Goal: Task Accomplishment & Management: Complete application form

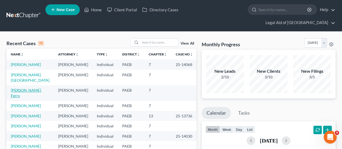
click at [21, 88] on link "[PERSON_NAME], Ferrs" at bounding box center [26, 93] width 31 height 10
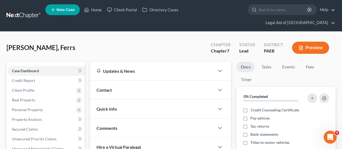
click at [311, 42] on button "Preview" at bounding box center [310, 48] width 37 height 12
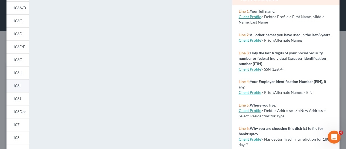
scroll to position [48, 0]
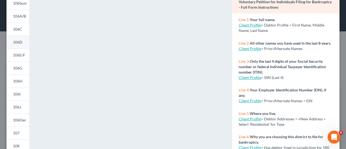
click at [18, 42] on span "106D" at bounding box center [17, 42] width 9 height 5
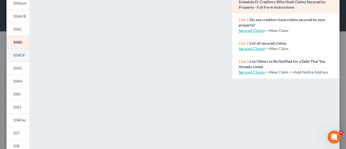
click at [17, 55] on span "106E/F" at bounding box center [19, 55] width 12 height 5
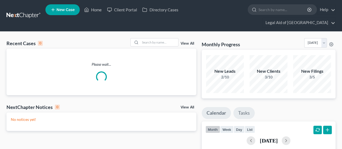
click at [247, 107] on link "Tasks" at bounding box center [244, 113] width 21 height 12
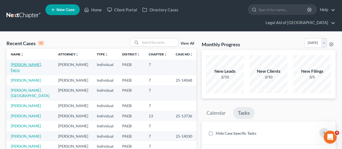
click at [25, 62] on link "[PERSON_NAME], Ferrs" at bounding box center [26, 67] width 31 height 10
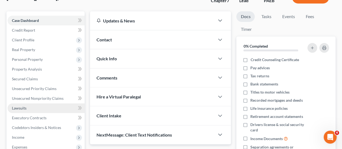
scroll to position [54, 0]
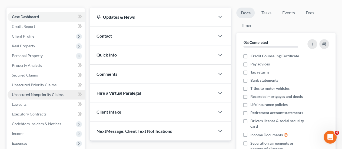
click at [30, 92] on span "Unsecured Nonpriority Claims" at bounding box center [38, 94] width 52 height 5
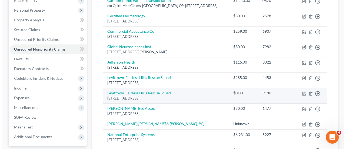
scroll to position [135, 0]
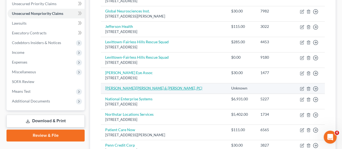
click at [136, 87] on link "Milagros Lora-Simon (Gersowitz Libo & Korek, PC)" at bounding box center [153, 88] width 97 height 5
select select "0"
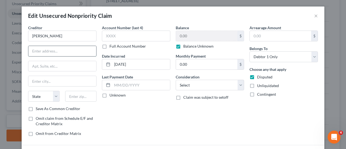
click at [35, 50] on input "text" at bounding box center [62, 51] width 68 height 10
type input "c/o Gersowitz Libo & Korek PC"
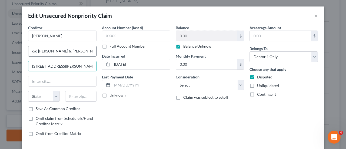
type input "157 Engle St"
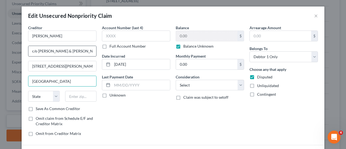
type input "Englewood"
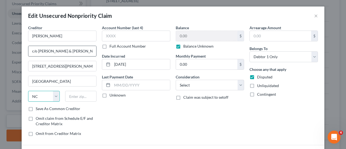
select select "33"
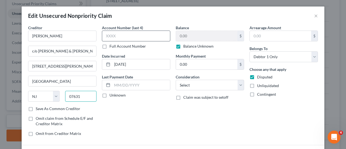
type input "07631"
click at [114, 35] on input "text" at bounding box center [136, 36] width 68 height 11
type input "1556"
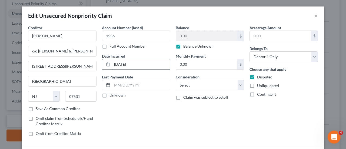
drag, startPoint x: 141, startPoint y: 67, endPoint x: 107, endPoint y: 64, distance: 34.4
click at [107, 64] on div "04/11/2025" at bounding box center [136, 64] width 68 height 11
type input "07/28/25"
click at [238, 84] on select "Select Cable / Satellite Services Collection Agency Credit Card Debt Debt Couns…" at bounding box center [210, 85] width 68 height 11
click at [239, 133] on div "Balance 0.00 $ Balance Unknown Balance Undetermined 0.00 $ Balance Unknown Mont…" at bounding box center [210, 83] width 74 height 116
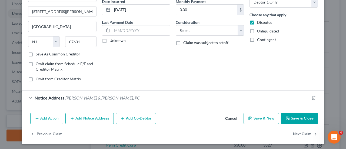
scroll to position [55, 0]
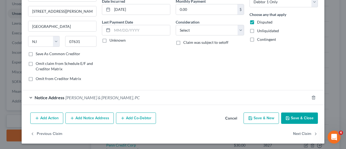
click at [29, 97] on div "Notice Address Gersowitz Libo & Korek, PC" at bounding box center [166, 97] width 288 height 14
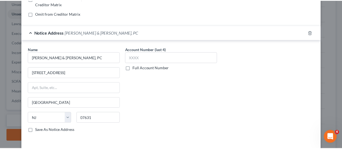
scroll to position [136, 0]
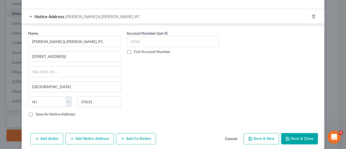
click at [298, 139] on button "Save & Close" at bounding box center [299, 138] width 37 height 11
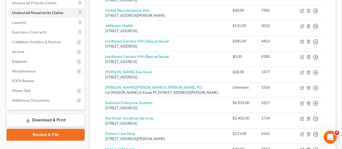
scroll to position [162, 0]
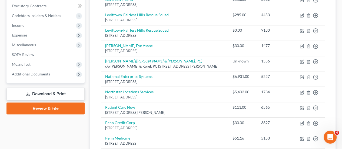
click at [39, 88] on link "Download & Print" at bounding box center [45, 94] width 78 height 13
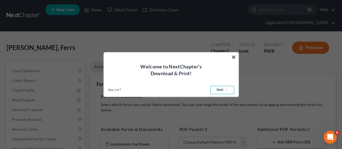
click at [226, 90] on link "Next →" at bounding box center [223, 90] width 24 height 9
select select "0"
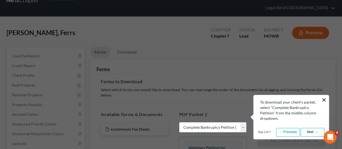
scroll to position [27, 0]
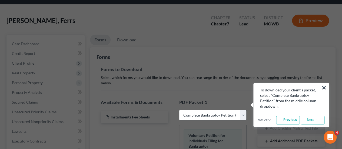
click at [244, 110] on select "Choose Default Petition PDF Packet Complete Bankruptcy Petition (all forms and …" at bounding box center [212, 115] width 67 height 11
click at [179, 110] on select "Choose Default Petition PDF Packet Complete Bankruptcy Petition (all forms and …" at bounding box center [212, 115] width 67 height 11
click at [317, 122] on link "Next →" at bounding box center [313, 120] width 24 height 9
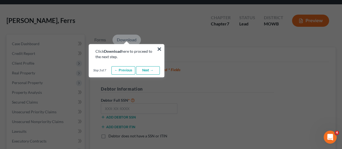
click at [113, 53] on b "Download" at bounding box center [112, 51] width 17 height 5
click at [149, 70] on link "Next →" at bounding box center [148, 70] width 24 height 9
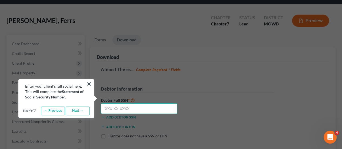
click at [104, 103] on input "text" at bounding box center [139, 108] width 77 height 11
type input "137-34-5014"
click at [78, 110] on link "Next →" at bounding box center [78, 111] width 24 height 9
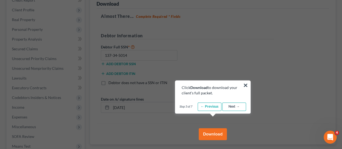
scroll to position [81, 0]
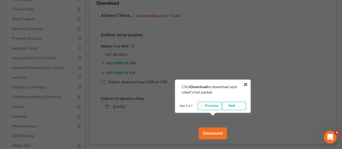
click at [215, 127] on button "Download" at bounding box center [213, 133] width 28 height 12
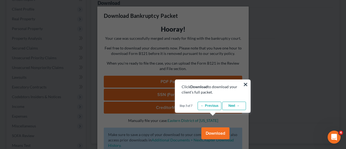
click at [240, 106] on link "Next →" at bounding box center [234, 106] width 24 height 9
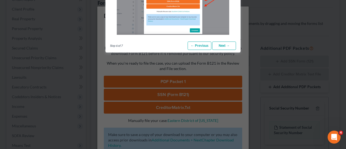
click at [228, 45] on link "Next →" at bounding box center [224, 45] width 24 height 9
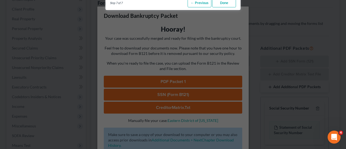
click at [227, 3] on link "Done" at bounding box center [224, 3] width 24 height 9
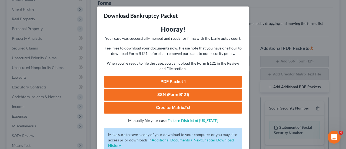
click at [227, 3] on div "Download Bankruptcy Packet Hooray! Your case was successfully merged and ready …" at bounding box center [173, 74] width 346 height 149
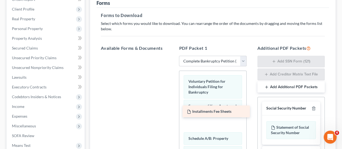
drag, startPoint x: 129, startPoint y: 53, endPoint x: 210, endPoint y: 112, distance: 99.8
click at [173, 56] on div "Installments Fee Sheets Installments Fee Sheets" at bounding box center [135, 56] width 76 height 0
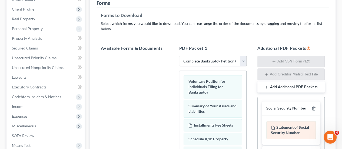
click at [287, 125] on div "Statement of Social Security Number" at bounding box center [292, 130] width 50 height 18
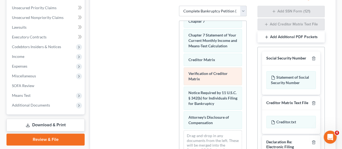
scroll to position [135, 0]
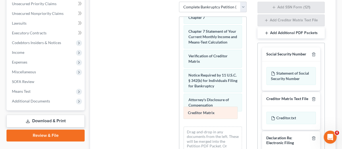
drag, startPoint x: 207, startPoint y: 40, endPoint x: 206, endPoint y: 111, distance: 70.6
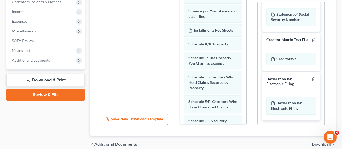
scroll to position [190, 0]
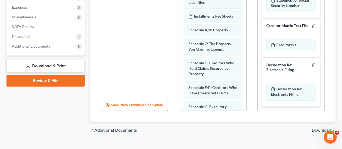
click at [326, 128] on span "Download" at bounding box center [321, 130] width 19 height 4
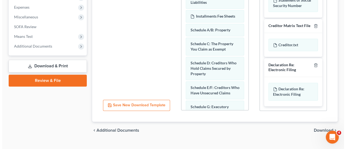
scroll to position [138, 0]
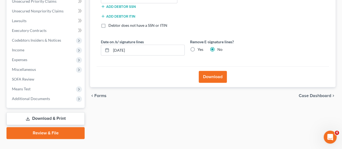
click at [214, 71] on button "Download" at bounding box center [213, 77] width 28 height 12
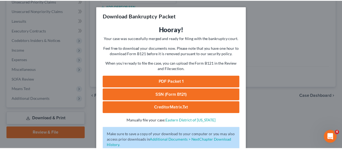
scroll to position [37, 0]
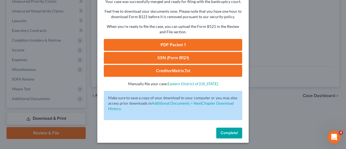
click at [174, 57] on link "SSN (Form B121)" at bounding box center [173, 58] width 139 height 12
click at [231, 133] on span "Complete!" at bounding box center [229, 133] width 17 height 5
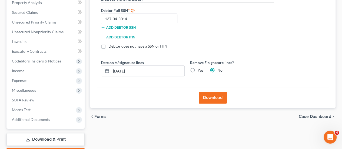
scroll to position [138, 0]
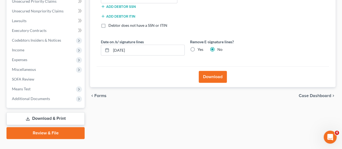
click at [312, 94] on span "Case Dashboard" at bounding box center [315, 96] width 32 height 4
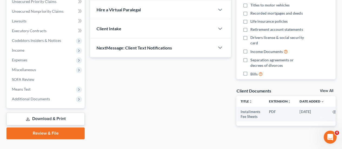
scroll to position [138, 0]
click at [326, 89] on link "View All" at bounding box center [327, 91] width 14 height 4
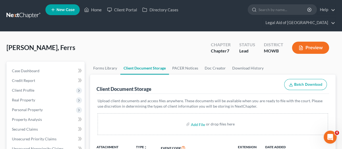
click at [311, 42] on button "Preview" at bounding box center [310, 48] width 37 height 12
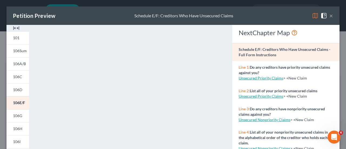
click at [330, 15] on button "×" at bounding box center [332, 15] width 4 height 6
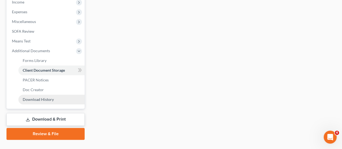
scroll to position [186, 0]
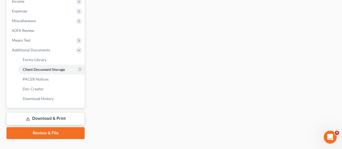
click at [68, 127] on link "Review & File" at bounding box center [45, 133] width 78 height 12
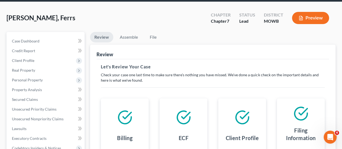
scroll to position [30, 0]
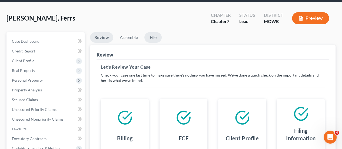
click at [153, 32] on link "File" at bounding box center [153, 37] width 17 height 11
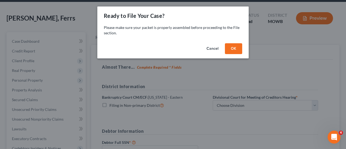
click at [237, 48] on button "OK" at bounding box center [233, 48] width 17 height 11
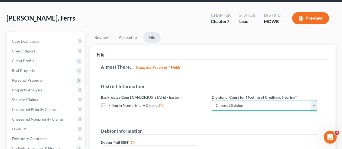
click at [314, 100] on select "Choose Division Central Southern Southwestern St. Joseph Western" at bounding box center [265, 105] width 106 height 11
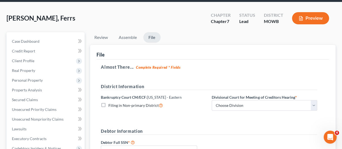
click at [182, 106] on form "District Information Bankruptcy Court CM/ECF: Pennsylvania - Eastern Filing in …" at bounding box center [209, 142] width 217 height 119
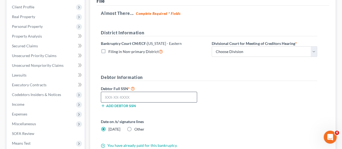
scroll to position [84, 0]
click at [131, 91] on input "text" at bounding box center [149, 96] width 96 height 11
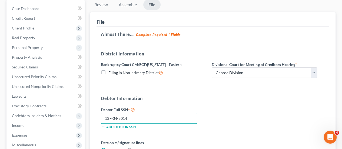
scroll to position [57, 0]
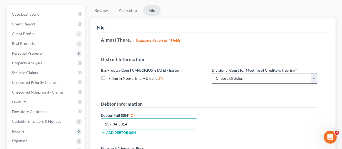
type input "137-34-5014"
click at [251, 73] on select "Choose Division Central Southern Southwestern St. Joseph Western" at bounding box center [265, 78] width 106 height 11
select select "1"
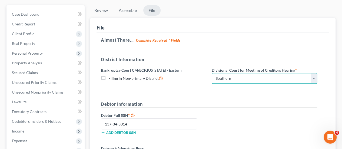
click at [212, 73] on select "Choose Division Central Southern Southwestern St. Joseph Western" at bounding box center [265, 78] width 106 height 11
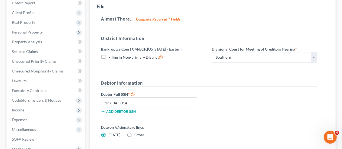
scroll to position [30, 0]
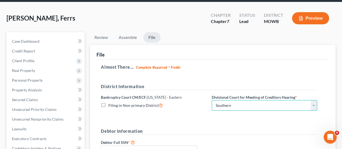
click at [314, 100] on select "Choose Division Central Southern Southwestern St. Joseph Western" at bounding box center [265, 105] width 106 height 11
select select
click at [212, 100] on select "Choose Division Central Southern Southwestern St. Joseph Western" at bounding box center [265, 105] width 106 height 11
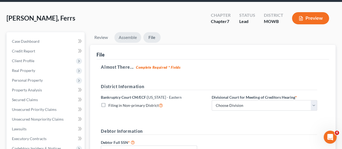
click at [129, 32] on link "Assemble" at bounding box center [127, 37] width 27 height 11
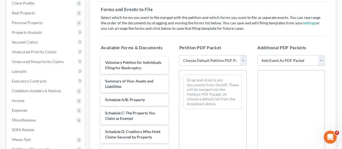
scroll to position [84, 0]
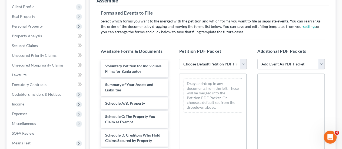
click at [247, 59] on select "Choose Default Petition PDF Packet Emergency Filing (Voluntary Petition and Cre…" at bounding box center [212, 64] width 67 height 11
select select "3"
click at [179, 59] on select "Choose Default Petition PDF Packet Emergency Filing (Voluntary Petition and Cre…" at bounding box center [212, 64] width 67 height 11
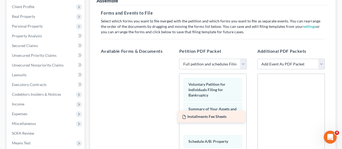
drag, startPoint x: 132, startPoint y: 54, endPoint x: 212, endPoint y: 113, distance: 99.2
click at [173, 59] on div "Installments Fee Sheets Installments Fee Sheets" at bounding box center [135, 59] width 76 height 0
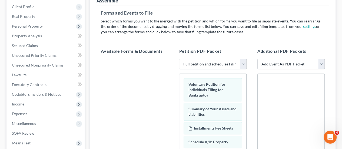
click at [321, 59] on select "Add Event As PDF Packet Affidavit re: NO Tax Returns Amended Matrix Adding Cred…" at bounding box center [291, 64] width 67 height 11
click at [110, 89] on div at bounding box center [135, 133] width 76 height 149
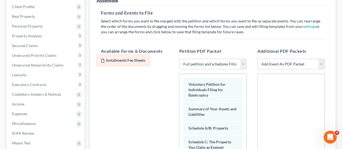
drag, startPoint x: 208, startPoint y: 119, endPoint x: 122, endPoint y: 62, distance: 103.3
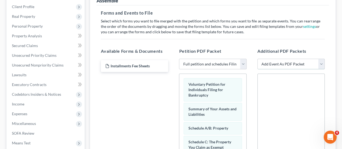
click at [321, 59] on select "Add Event As PDF Packet Affidavit re: NO Tax Returns Amended Matrix Adding Cred…" at bounding box center [291, 64] width 67 height 11
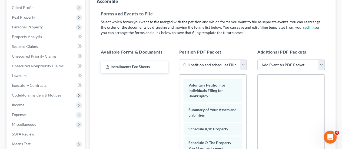
scroll to position [82, 0]
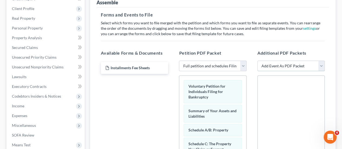
click at [323, 61] on select "Add Event As PDF Packet Affidavit re: NO Tax Returns Amended Matrix Adding Cred…" at bounding box center [291, 66] width 67 height 11
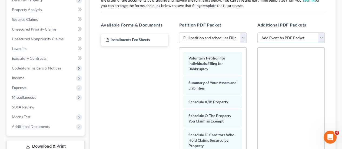
scroll to position [109, 0]
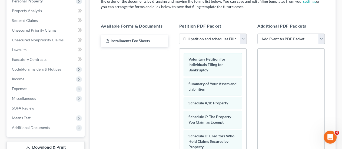
click at [323, 34] on select "Add Event As PDF Packet Affidavit re: NO Tax Returns Amended Matrix Adding Cred…" at bounding box center [291, 39] width 67 height 11
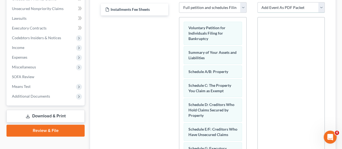
scroll to position [140, 0]
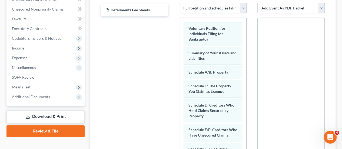
click at [323, 3] on select "Add Event As PDF Packet Affidavit re: NO Tax Returns Amended Matrix Adding Cred…" at bounding box center [291, 8] width 67 height 11
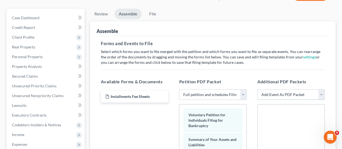
scroll to position [58, 0]
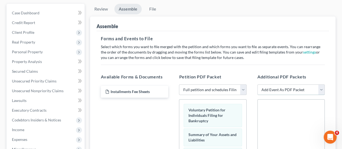
click at [280, 84] on select "Add Event As PDF Packet Affidavit re: NO Tax Returns Amended Matrix Adding Cred…" at bounding box center [291, 89] width 67 height 11
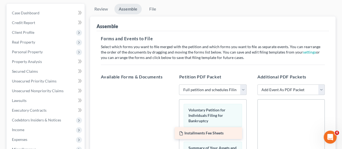
drag, startPoint x: 118, startPoint y: 83, endPoint x: 193, endPoint y: 131, distance: 88.7
click at [173, 84] on div "Installments Fee Sheets Installments Fee Sheets" at bounding box center [135, 84] width 76 height 0
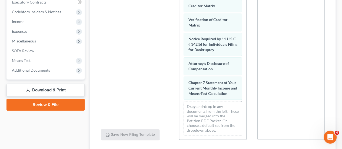
scroll to position [299, 0]
drag, startPoint x: 246, startPoint y: 109, endPoint x: 266, endPoint y: 106, distance: 19.6
click at [267, 109] on div "Available Forms & Documents Save New Filing Template Petition PDF Packet Choose…" at bounding box center [213, 53] width 235 height 184
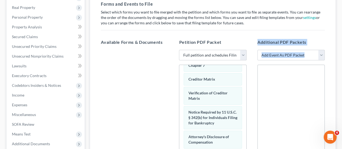
scroll to position [58, 0]
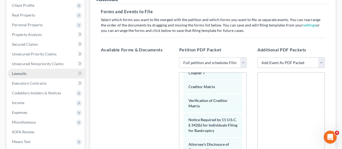
scroll to position [27, 0]
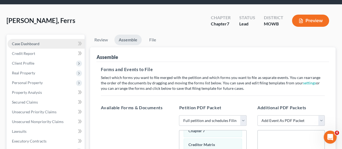
click at [22, 41] on span "Case Dashboard" at bounding box center [26, 43] width 28 height 5
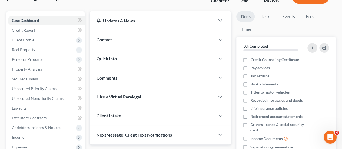
scroll to position [54, 0]
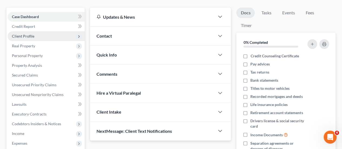
click at [27, 31] on span "Client Profile" at bounding box center [46, 36] width 77 height 10
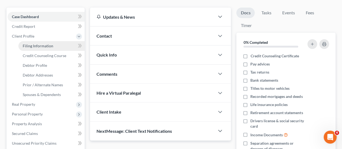
click at [52, 44] on span "Filing Information" at bounding box center [38, 46] width 31 height 5
select select "1"
select select "0"
select select "67"
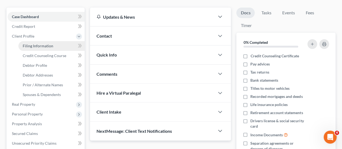
select select "0"
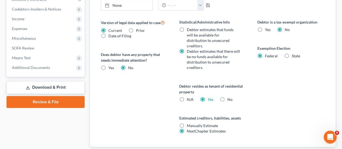
scroll to position [234, 0]
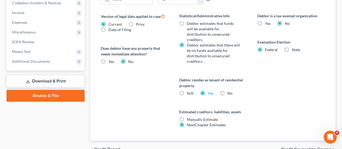
click at [55, 90] on link "Review & File" at bounding box center [45, 96] width 78 height 12
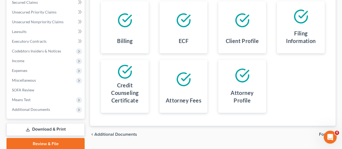
scroll to position [138, 0]
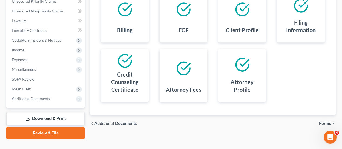
click at [326, 122] on span "Forms" at bounding box center [325, 124] width 12 height 4
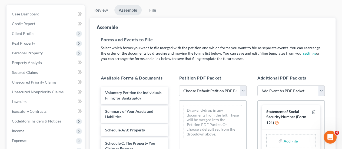
scroll to position [57, 0]
click at [245, 86] on select "Choose Default Petition PDF Packet Emergency Filing (Voluntary Petition and Cre…" at bounding box center [212, 91] width 67 height 11
select select "3"
click at [179, 86] on select "Choose Default Petition PDF Packet Emergency Filing (Voluntary Petition and Cre…" at bounding box center [212, 91] width 67 height 11
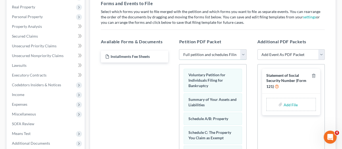
scroll to position [111, 0]
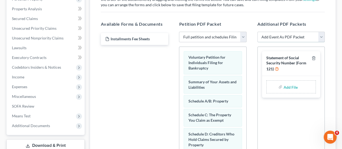
click at [319, 32] on select "Add Event As PDF Packet Amended Matrix List of Creditors (Fee) Application to H…" at bounding box center [291, 37] width 67 height 11
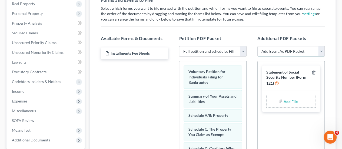
scroll to position [96, 0]
click at [322, 46] on select "Add Event As PDF Packet Amended Matrix List of Creditors (Fee) Application to H…" at bounding box center [291, 51] width 67 height 11
select select "5"
click at [258, 46] on select "Add Event As PDF Packet Amended Matrix List of Creditors (Fee) Application to H…" at bounding box center [291, 51] width 67 height 11
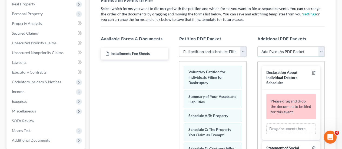
click at [322, 46] on select "Add Event As PDF Packet Amended Matrix List of Creditors (Fee) Application to H…" at bounding box center [291, 51] width 67 height 11
select select "12"
click at [258, 46] on select "Add Event As PDF Packet Amended Matrix List of Creditors (Fee) Application to H…" at bounding box center [291, 51] width 67 height 11
select select
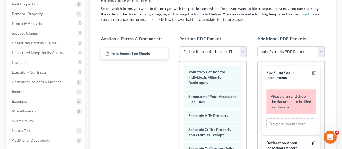
click at [313, 142] on icon "button" at bounding box center [314, 144] width 2 height 4
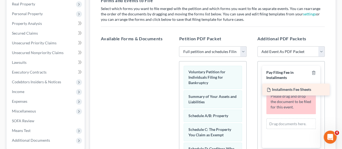
drag, startPoint x: 146, startPoint y: 41, endPoint x: 315, endPoint y: 89, distance: 175.6
click at [173, 46] on div "Installments Fee Sheets Installments Fee Sheets" at bounding box center [135, 46] width 76 height 0
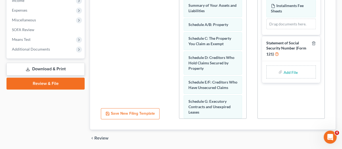
scroll to position [195, 0]
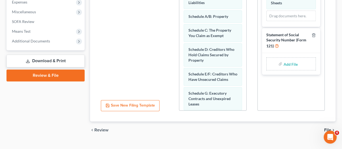
click at [328, 128] on span "File" at bounding box center [328, 130] width 7 height 4
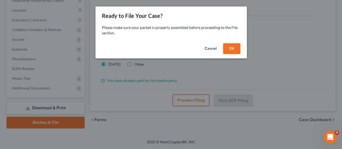
scroll to position [138, 0]
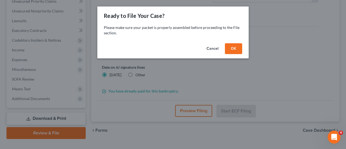
click at [231, 47] on button "OK" at bounding box center [233, 48] width 17 height 11
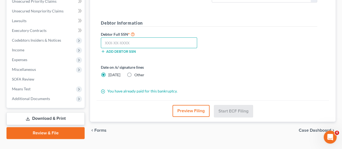
click at [103, 37] on input "text" at bounding box center [149, 42] width 96 height 11
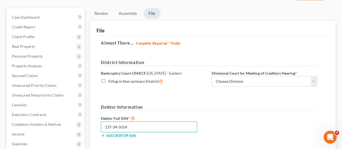
scroll to position [0, 0]
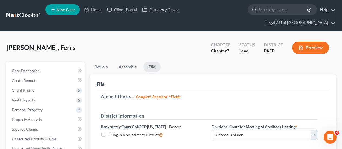
type input "137-34-5014"
click at [313, 130] on select "Choose Division Philadelphia Reading" at bounding box center [265, 135] width 106 height 11
select select "0"
click at [212, 130] on select "Choose Division Philadelphia Reading" at bounding box center [265, 135] width 106 height 11
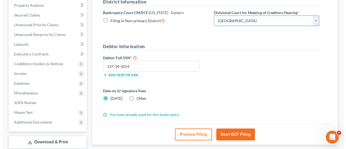
scroll to position [135, 0]
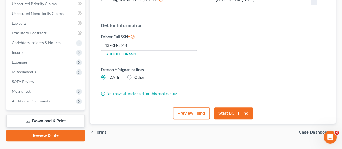
click at [241, 107] on button "Start ECF Filing" at bounding box center [233, 113] width 39 height 12
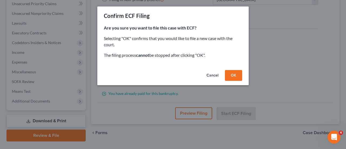
click at [232, 75] on button "OK" at bounding box center [233, 75] width 17 height 11
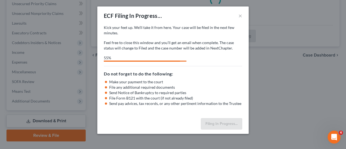
select select "0"
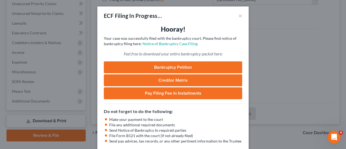
click at [178, 66] on link "Bankruptcy Petition" at bounding box center [173, 67] width 139 height 12
click at [184, 80] on link "Creditor Matrix" at bounding box center [173, 80] width 139 height 12
click at [184, 92] on link "Pay Filing Fee in Installments" at bounding box center [173, 93] width 139 height 12
click at [189, 95] on link "Pay Filing Fee in Installments" at bounding box center [173, 93] width 139 height 12
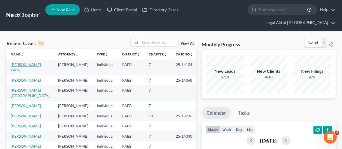
click at [21, 62] on link "[PERSON_NAME], Ferrs" at bounding box center [26, 67] width 31 height 10
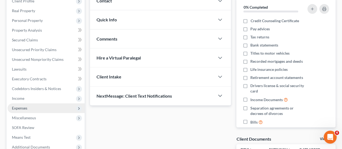
scroll to position [108, 0]
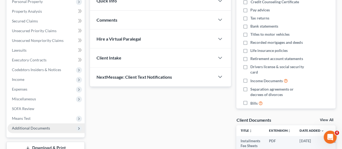
click at [49, 126] on span "Additional Documents" at bounding box center [31, 128] width 38 height 5
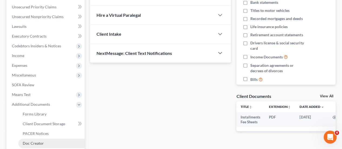
scroll to position [162, 0]
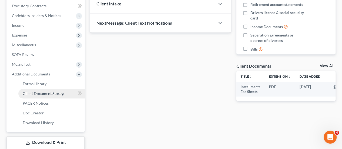
click at [48, 91] on span "Client Document Storage" at bounding box center [44, 93] width 42 height 5
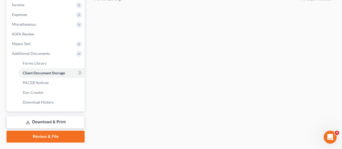
scroll to position [186, 0]
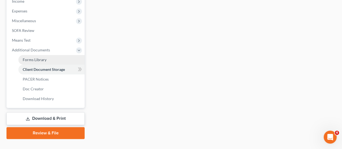
click at [40, 57] on span "Forms Library" at bounding box center [35, 59] width 24 height 5
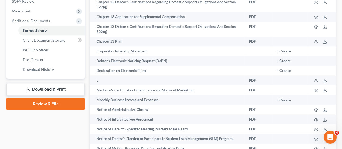
scroll to position [217, 0]
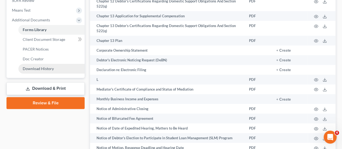
click at [42, 66] on span "Download History" at bounding box center [38, 68] width 31 height 5
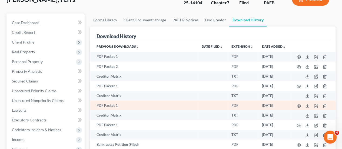
scroll to position [54, 0]
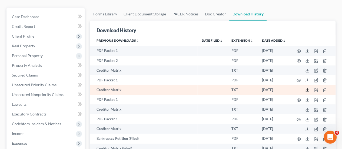
click at [307, 90] on polyline at bounding box center [308, 90] width 2 height 1
